Goal: Task Accomplishment & Management: Complete application form

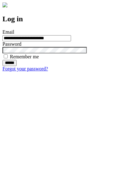
type input "**********"
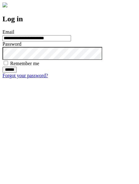
click at [17, 73] on input "******" at bounding box center [9, 70] width 14 height 6
